Goal: Task Accomplishment & Management: Manage account settings

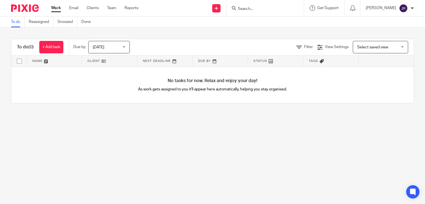
click at [259, 12] on div at bounding box center [264, 8] width 77 height 16
click at [256, 9] on input "Search" at bounding box center [262, 9] width 50 height 5
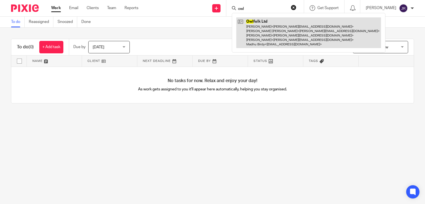
type input "owl"
click at [277, 27] on link at bounding box center [308, 32] width 145 height 31
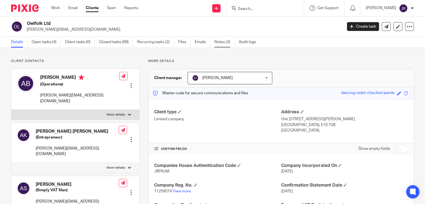
click at [221, 42] on link "Notes (3)" at bounding box center [225, 42] width 20 height 11
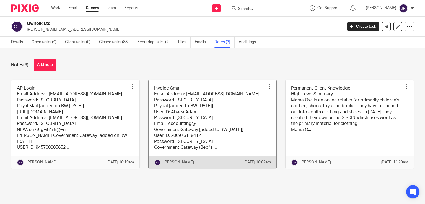
click at [210, 137] on link at bounding box center [213, 124] width 128 height 89
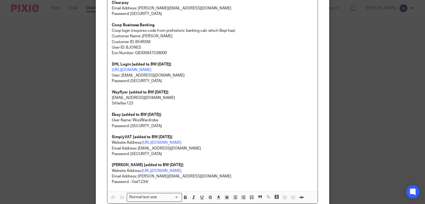
scroll to position [166, 0]
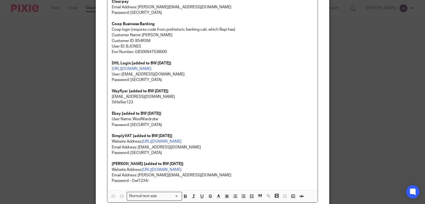
click at [151, 81] on p "Password: 5tHe!!ier123!" at bounding box center [213, 80] width 202 height 6
drag, startPoint x: 193, startPoint y: 67, endPoint x: 108, endPoint y: 69, distance: 85.8
click at [108, 69] on div "Invoice Gmail Email Address: accounts@mamaowl.net Password: paymenow4321!! Payp…" at bounding box center [212, 41] width 211 height 297
copy link "https://mybill.dhl.com/login/?next=/dashboard/"
click at [352, 104] on div "Edit note Content Invoice Gmail Email Address: accounts@mamaowl.net Password: p…" at bounding box center [212, 102] width 425 height 204
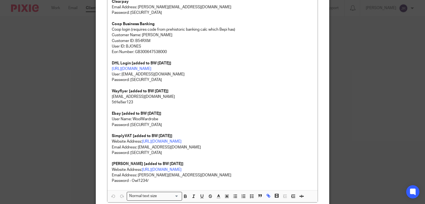
scroll to position [28, 0]
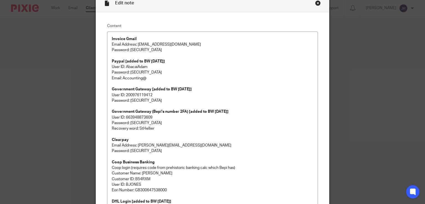
click at [317, 1] on div "Close this dialog window" at bounding box center [318, 3] width 6 height 6
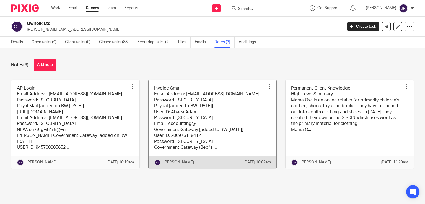
click at [187, 131] on link at bounding box center [213, 124] width 128 height 89
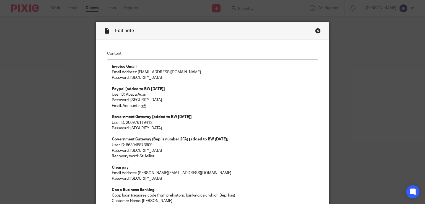
scroll to position [138, 0]
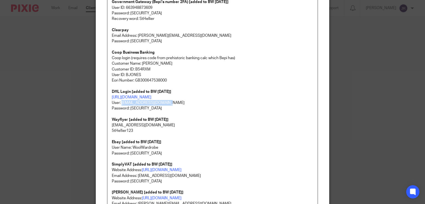
drag, startPoint x: 157, startPoint y: 102, endPoint x: 119, endPoint y: 101, distance: 37.9
click at [119, 101] on p "https://mybill.dhl.com/login/?next=/dashboard/ User: accounting@abacai.co.uk" at bounding box center [213, 100] width 202 height 11
copy p "accounting@abacai.co.uk"
click at [184, 108] on p "Password: 5tHe!!ier123!" at bounding box center [213, 109] width 202 height 6
click at [340, 83] on div "Edit note Content Invoice Gmail Email Address: accounts@mamaowl.net Password: p…" at bounding box center [212, 102] width 425 height 204
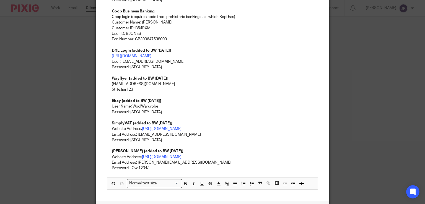
scroll to position [221, 0]
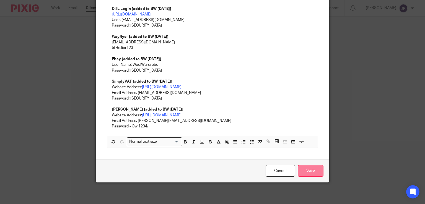
click at [303, 169] on input "Save" at bounding box center [311, 171] width 26 height 12
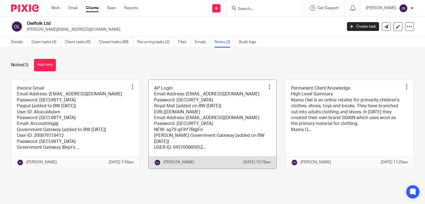
click at [195, 118] on link at bounding box center [213, 124] width 128 height 89
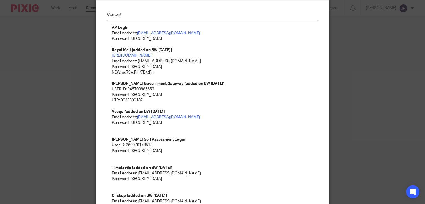
scroll to position [15, 0]
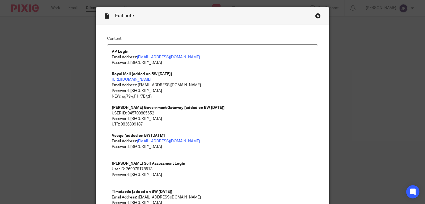
click at [315, 16] on div "Close this dialog window" at bounding box center [318, 16] width 6 height 6
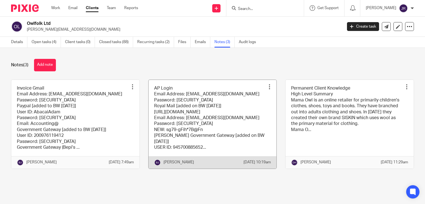
click at [179, 141] on link at bounding box center [213, 124] width 128 height 89
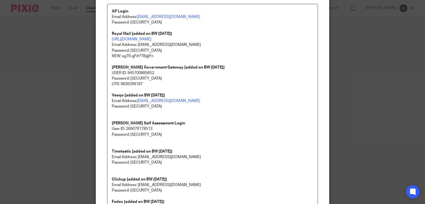
scroll to position [28, 0]
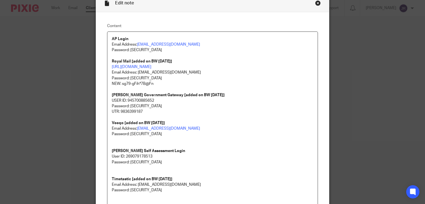
click at [316, 2] on div "Close this dialog window" at bounding box center [318, 3] width 6 height 6
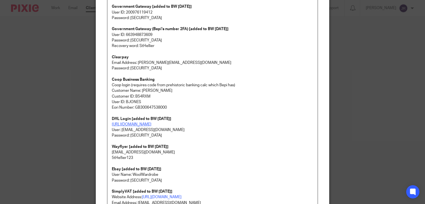
scroll to position [111, 0]
drag, startPoint x: 158, startPoint y: 134, endPoint x: 128, endPoint y: 133, distance: 29.9
click at [128, 133] on p "Password: 5tHe!!ier123!!" at bounding box center [213, 136] width 202 height 6
copy p "5tHe!!ier123!!"
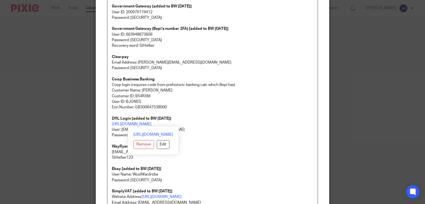
drag, startPoint x: 193, startPoint y: 123, endPoint x: 109, endPoint y: 123, distance: 84.4
click at [109, 123] on div "Invoice Gmail Email Address: accounts@mamaowl.net Password: paymenow4321!! Payp…" at bounding box center [212, 97] width 211 height 297
copy link "https://mybill.dhl.com/login/?next=/dashboard/"
click at [248, 142] on p at bounding box center [213, 141] width 202 height 6
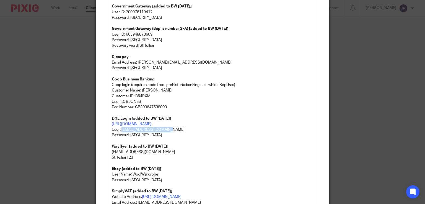
drag, startPoint x: 170, startPoint y: 130, endPoint x: 120, endPoint y: 127, distance: 50.7
click at [120, 127] on p "https://mybill.dhl.com/login/?next=/dashboard/ User: accounting@abacai.co.uk" at bounding box center [213, 127] width 202 height 11
copy p "accounting@abacai.co.uk"
drag, startPoint x: 154, startPoint y: 138, endPoint x: 128, endPoint y: 134, distance: 25.7
click at [128, 134] on p "Password: 5tHe!!ier123!!" at bounding box center [213, 136] width 202 height 6
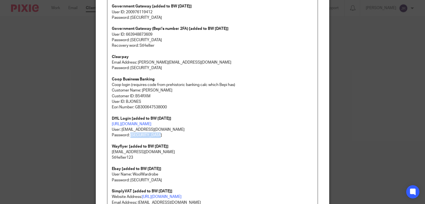
copy p "5tHe!!ier123!!"
click at [168, 133] on p "Password: 5tHe!!ier123!!" at bounding box center [213, 136] width 202 height 6
drag, startPoint x: 166, startPoint y: 130, endPoint x: 120, endPoint y: 130, distance: 45.9
click at [120, 130] on p "https://mybill.dhl.com/login/?next=/dashboard/ User: accounting@abacai.co.uk" at bounding box center [213, 127] width 202 height 11
copy p "accounting@abacai.co.uk"
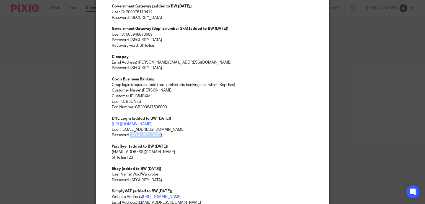
drag, startPoint x: 155, startPoint y: 135, endPoint x: 128, endPoint y: 135, distance: 26.6
click at [128, 135] on p "Password: 5tHe!!ier123!!" at bounding box center [213, 136] width 202 height 6
copy p "5tHe!!ier123!!"
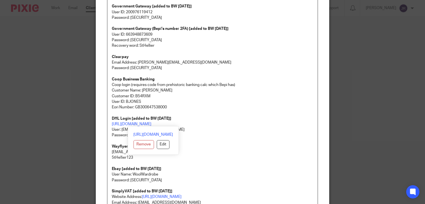
drag, startPoint x: 199, startPoint y: 122, endPoint x: 108, endPoint y: 124, distance: 90.8
click at [108, 124] on div "Invoice Gmail Email Address: accounts@mamaowl.net Password: paymenow4321!! Payp…" at bounding box center [212, 97] width 211 height 297
copy link "https://mybill.dhl.com/login/?next=/dashboard/"
click at [228, 145] on p "Wayflyer [added to BW 5/8/2025]" at bounding box center [213, 147] width 202 height 6
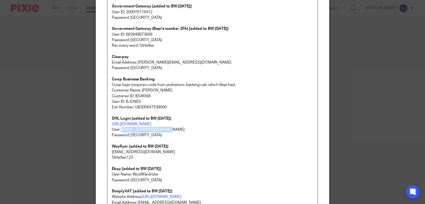
drag, startPoint x: 166, startPoint y: 132, endPoint x: 120, endPoint y: 128, distance: 46.9
click at [120, 128] on p "https://mybill.dhl.com/login/?next=/dashboard/ User: accounting@abacai.co.uk" at bounding box center [213, 127] width 202 height 11
copy p "accounting@abacai.co.uk"
drag, startPoint x: 163, startPoint y: 135, endPoint x: 128, endPoint y: 135, distance: 35.2
click at [128, 135] on p "Password: 5tHe!!ier123!!" at bounding box center [213, 136] width 202 height 6
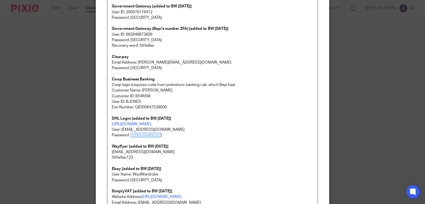
copy p "5tHe!!ier123!!"
